Goal: Task Accomplishment & Management: Use online tool/utility

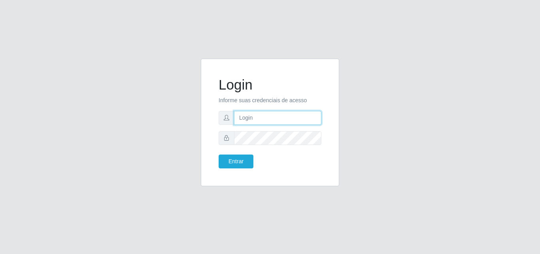
drag, startPoint x: 0, startPoint y: 0, endPoint x: 278, endPoint y: 116, distance: 301.3
click at [278, 116] on input "text" at bounding box center [277, 118] width 87 height 14
type input "[EMAIL_ADDRESS][DOMAIN_NAME]"
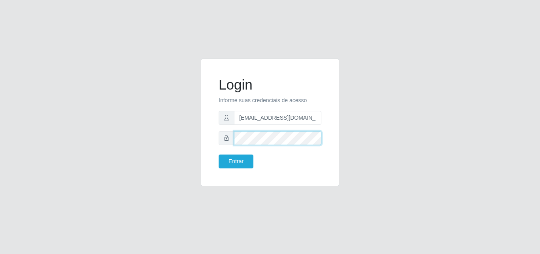
click at [219, 154] on button "Entrar" at bounding box center [236, 161] width 35 height 14
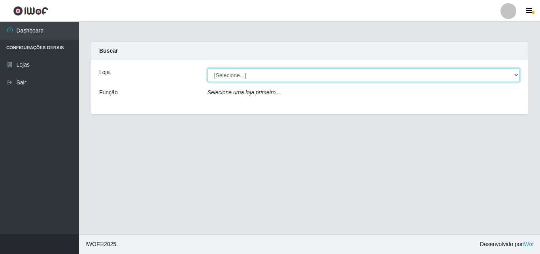
click at [223, 72] on select "[Selecione...] Corte Fácil - Unidade Emaús" at bounding box center [364, 75] width 313 height 14
select select "201"
click at [208, 68] on select "[Selecione...] Corte Fácil - Unidade Emaús" at bounding box center [364, 75] width 313 height 14
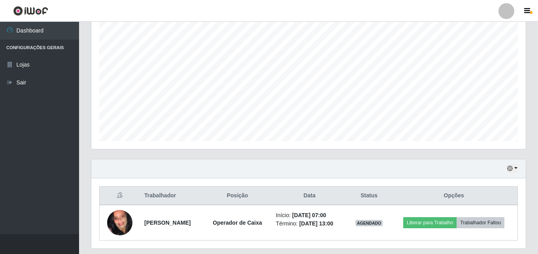
scroll to position [166, 0]
